Goal: Obtain resource: Obtain resource

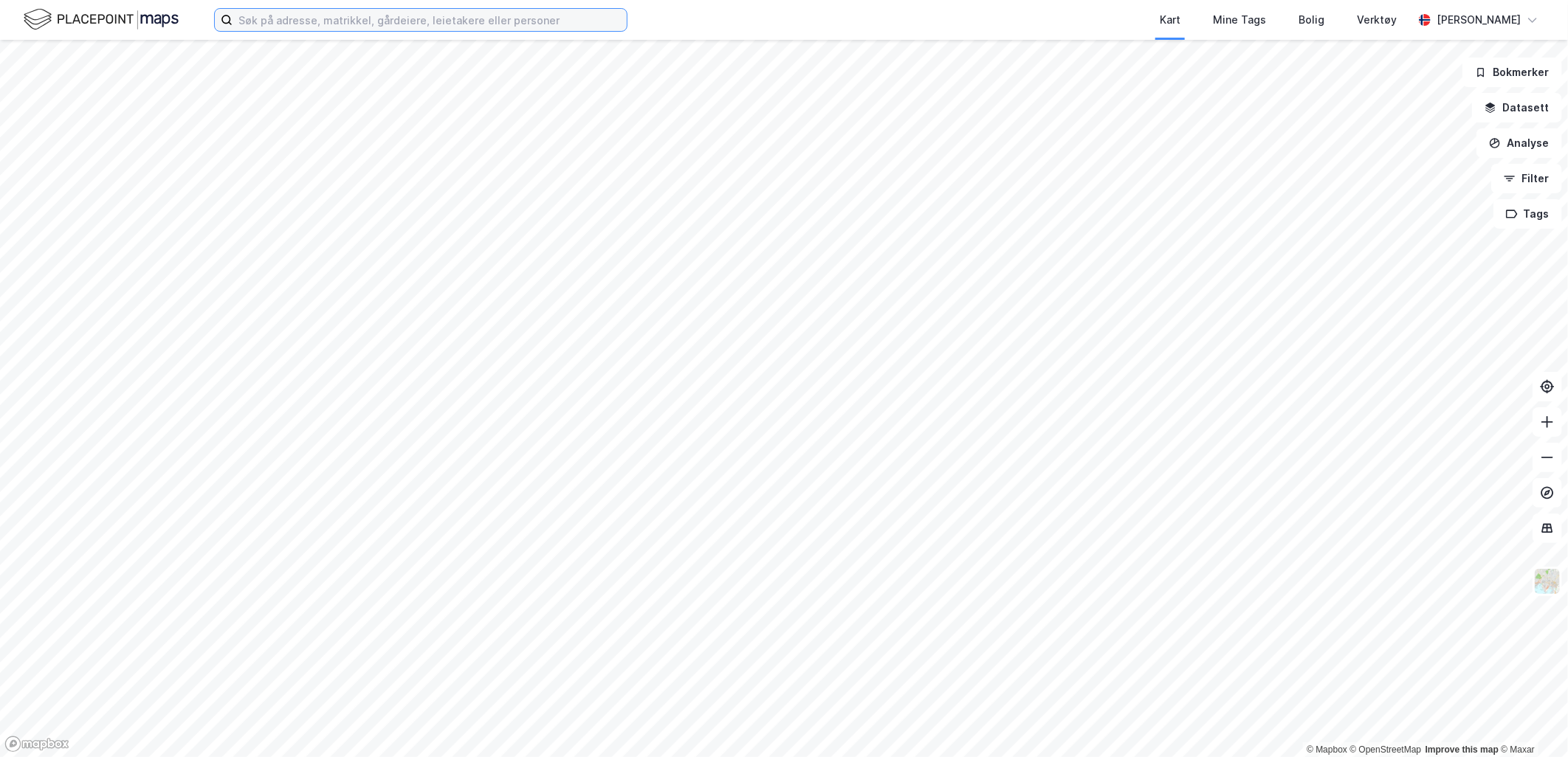
click at [474, 19] on input at bounding box center [429, 20] width 394 height 22
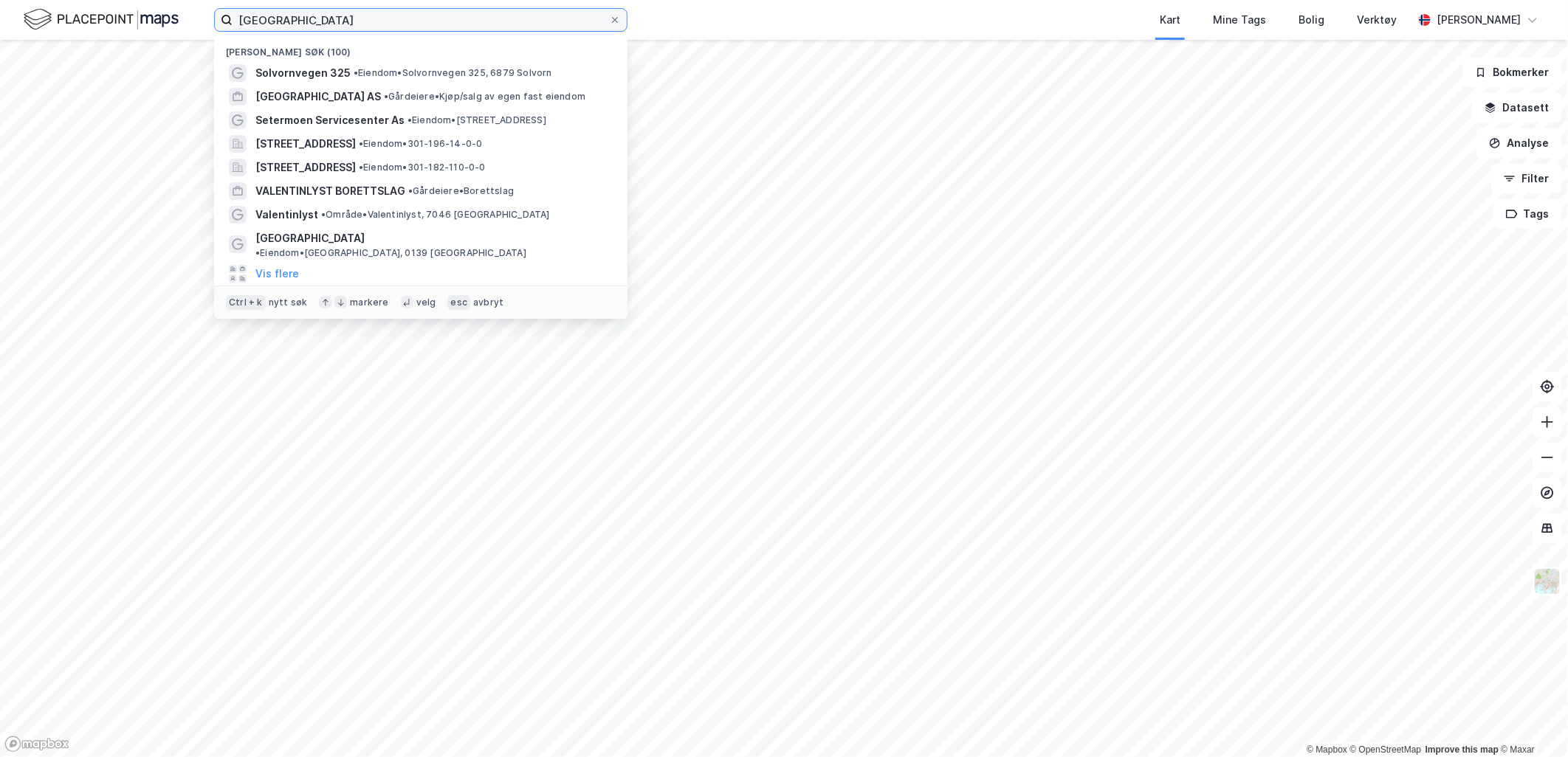
type input "[GEOGRAPHIC_DATA]"
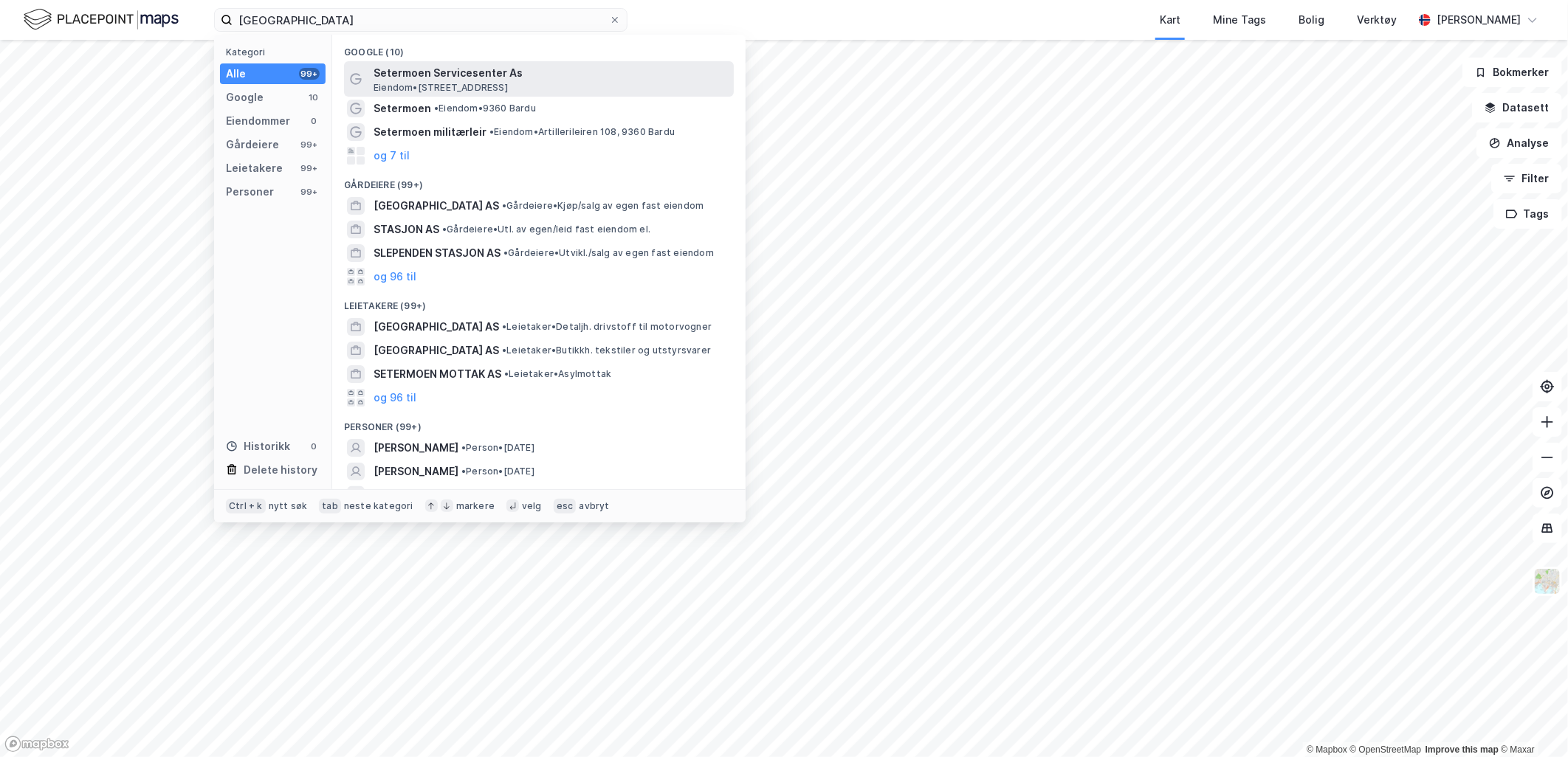
click at [468, 67] on span "Setermoen Servicesenter As" at bounding box center [550, 73] width 354 height 18
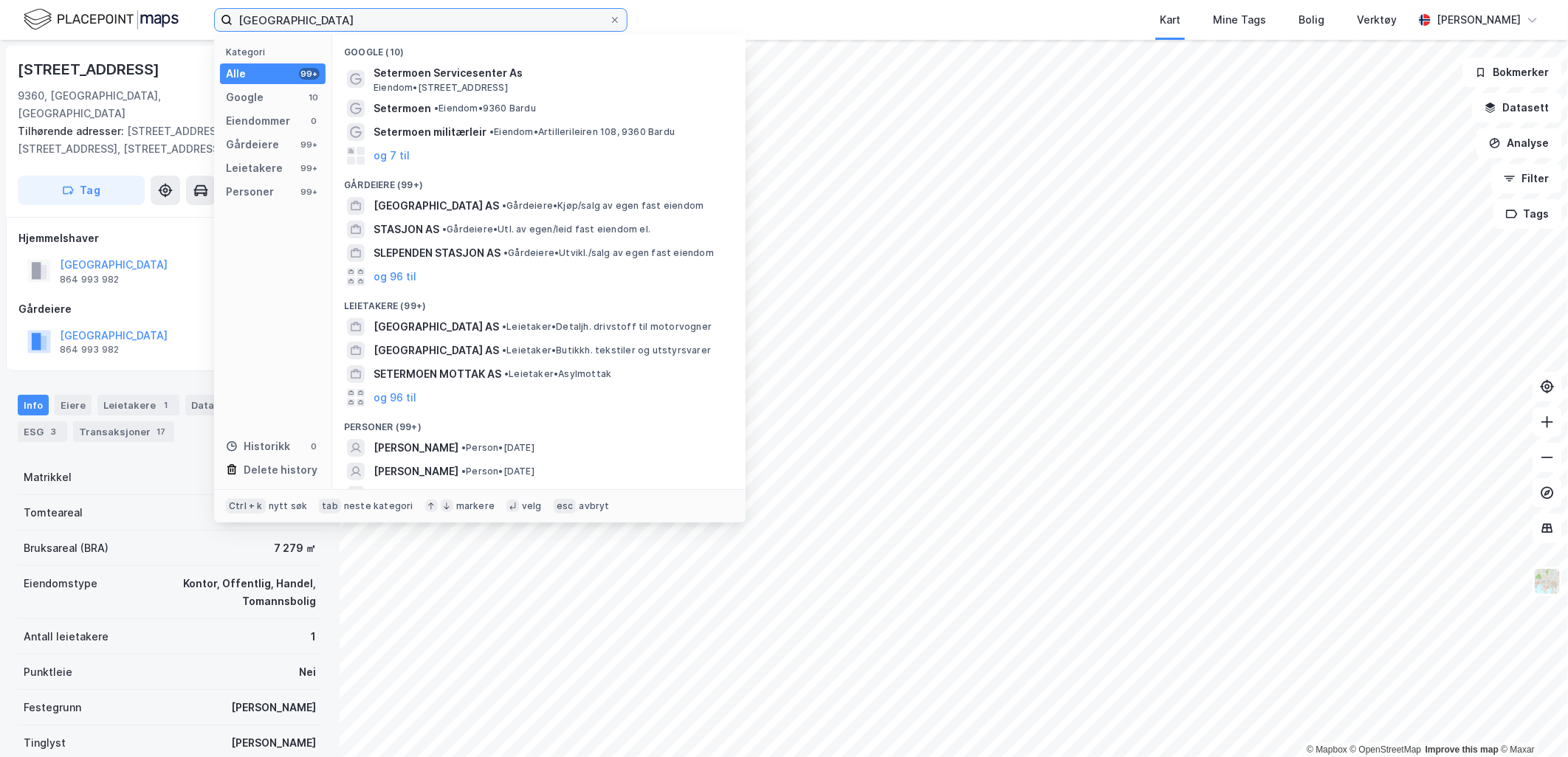
click at [351, 27] on input "[GEOGRAPHIC_DATA]" at bounding box center [420, 20] width 376 height 22
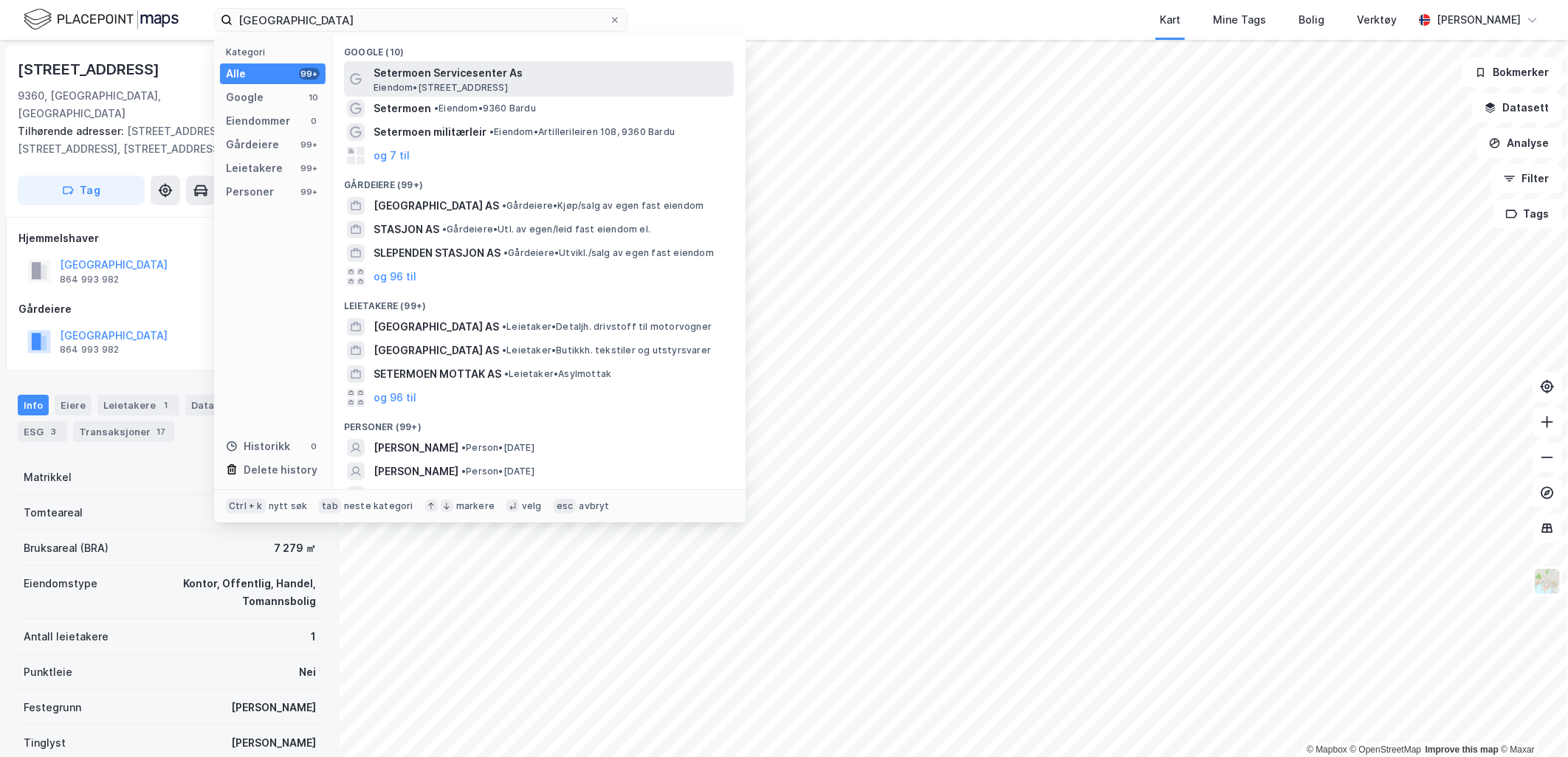
click at [473, 66] on span "Setermoen Servicesenter As" at bounding box center [550, 73] width 354 height 18
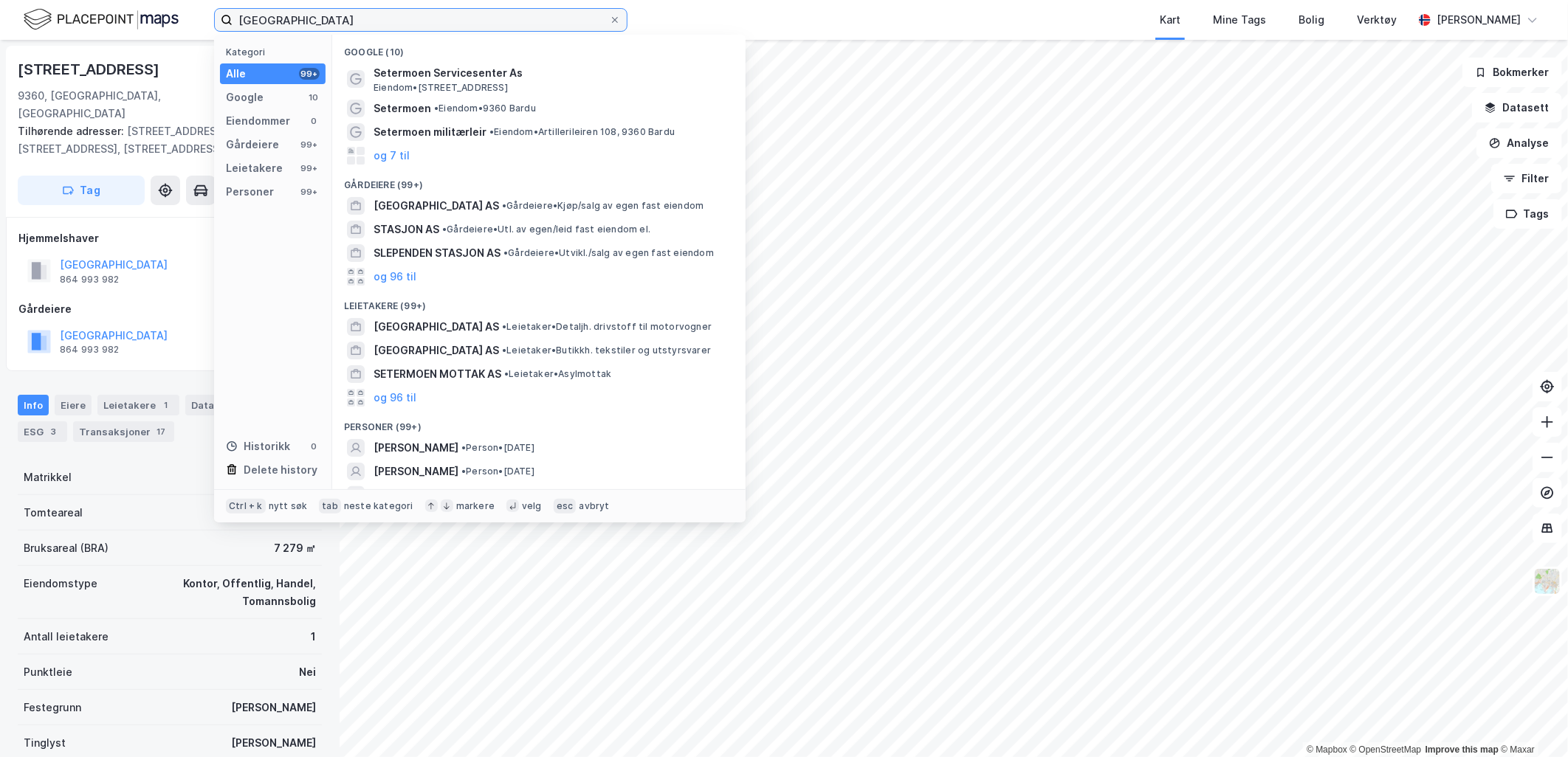
click at [352, 13] on input "[GEOGRAPHIC_DATA]" at bounding box center [420, 20] width 376 height 22
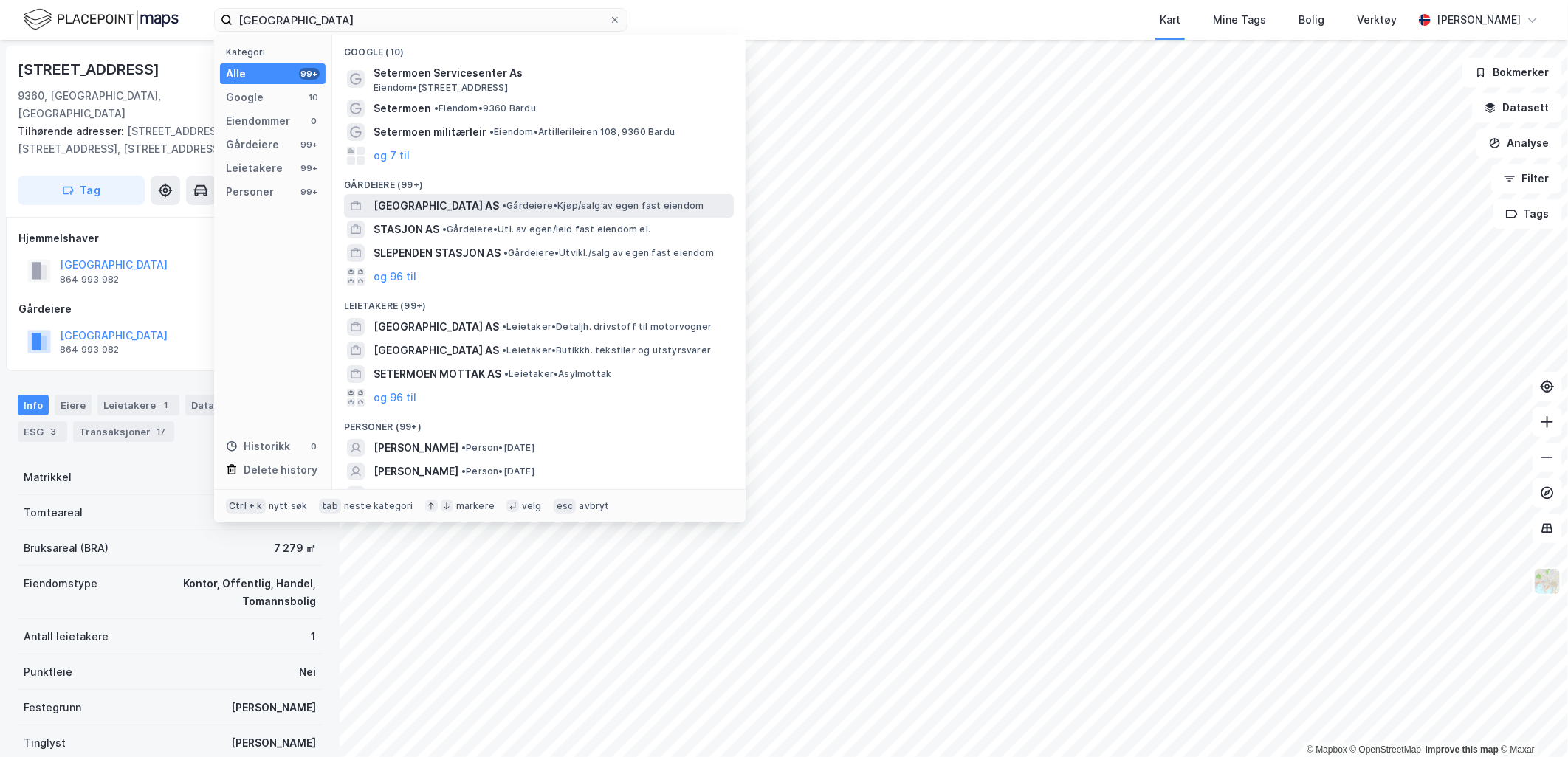
click at [499, 205] on span "[GEOGRAPHIC_DATA] AS" at bounding box center [436, 206] width 125 height 18
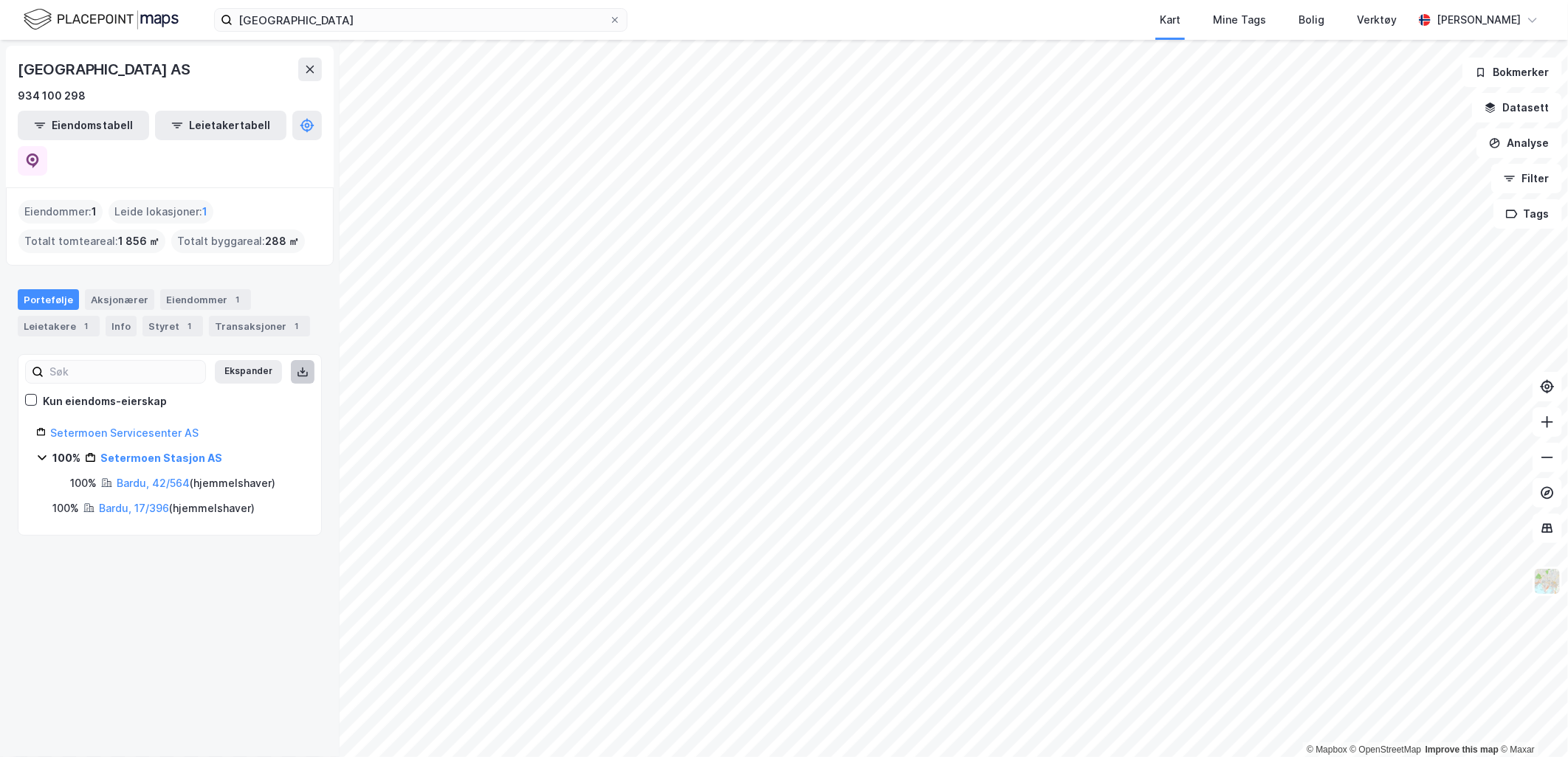
click at [293, 360] on button at bounding box center [303, 372] width 24 height 24
click at [293, 360] on div "Ekspander" at bounding box center [170, 372] width 290 height 24
click at [151, 474] on div "Bardu, 42/564 ( hjemmelshaver )" at bounding box center [196, 483] width 159 height 18
click at [148, 476] on link "Bardu, 42/564" at bounding box center [153, 482] width 73 height 13
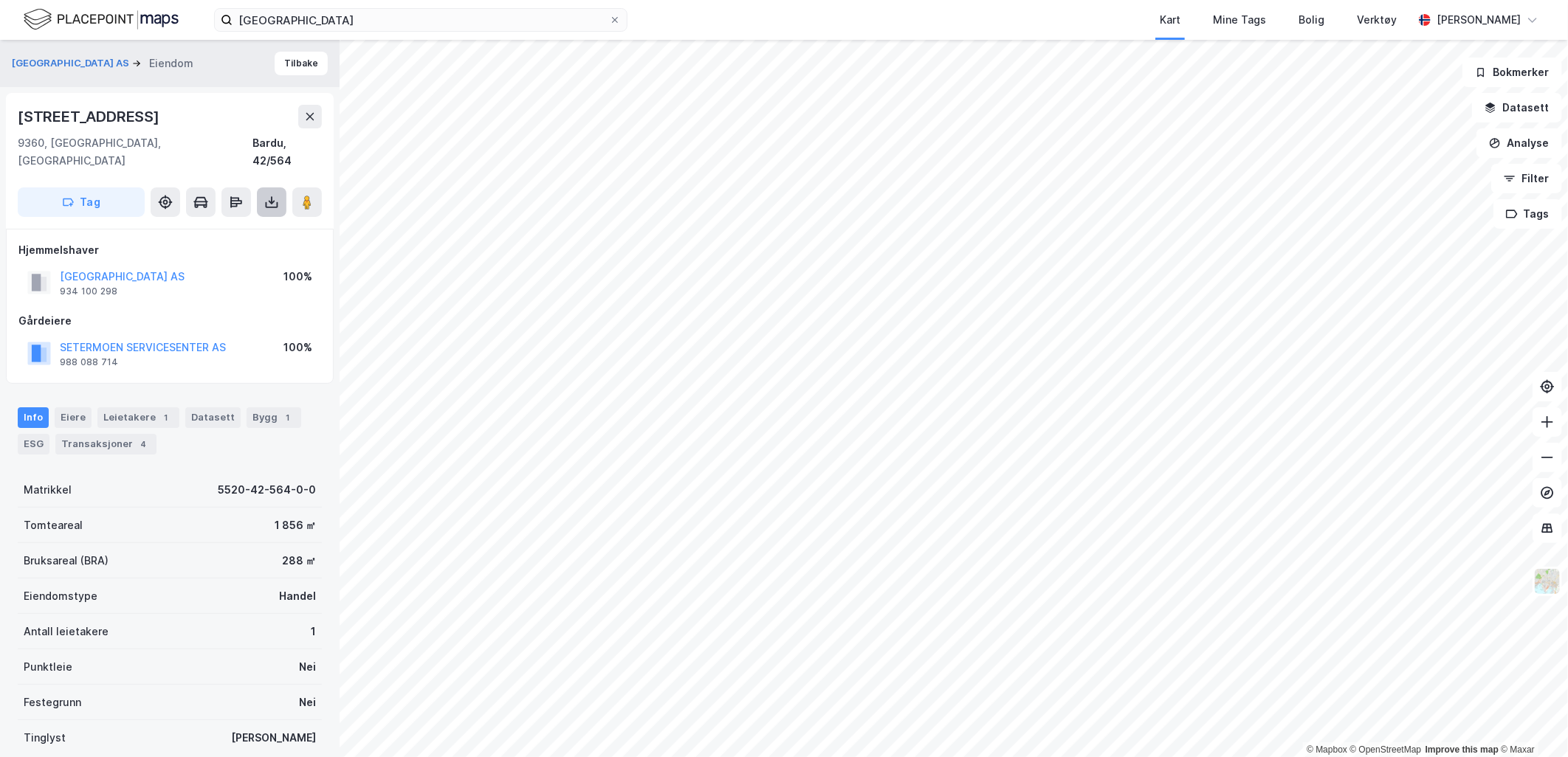
click at [272, 195] on icon at bounding box center [272, 203] width 15 height 15
click at [222, 226] on div "Last ned grunnbok" at bounding box center [198, 232] width 85 height 12
click at [0, 0] on button "[GEOGRAPHIC_DATA] AS" at bounding box center [0, 0] width 0 height 0
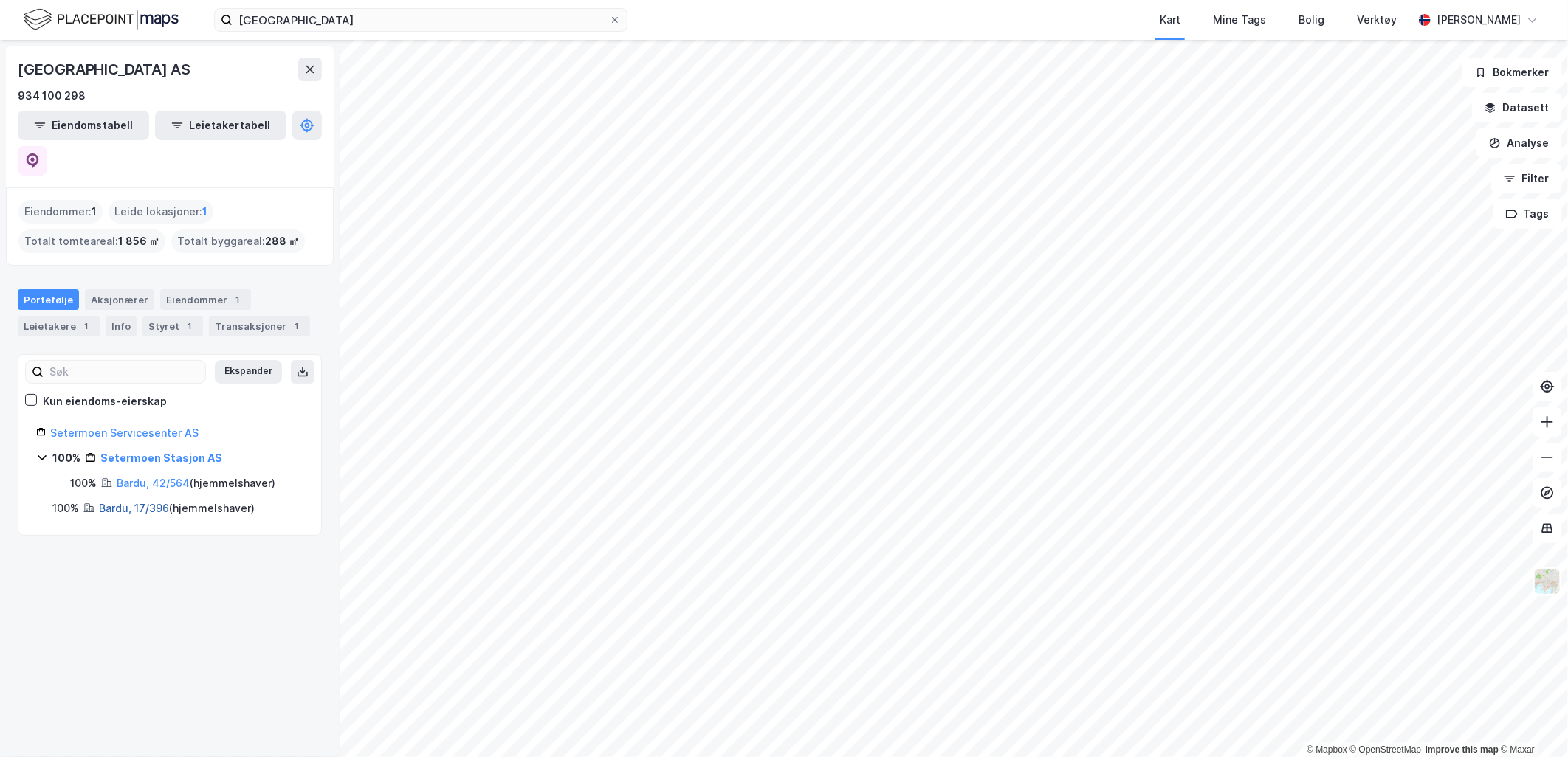
click at [128, 502] on link "Bardu, 17/396" at bounding box center [134, 508] width 70 height 13
click at [137, 476] on link "Bardu, 42/564" at bounding box center [153, 482] width 73 height 13
